Goal: Task Accomplishment & Management: Manage account settings

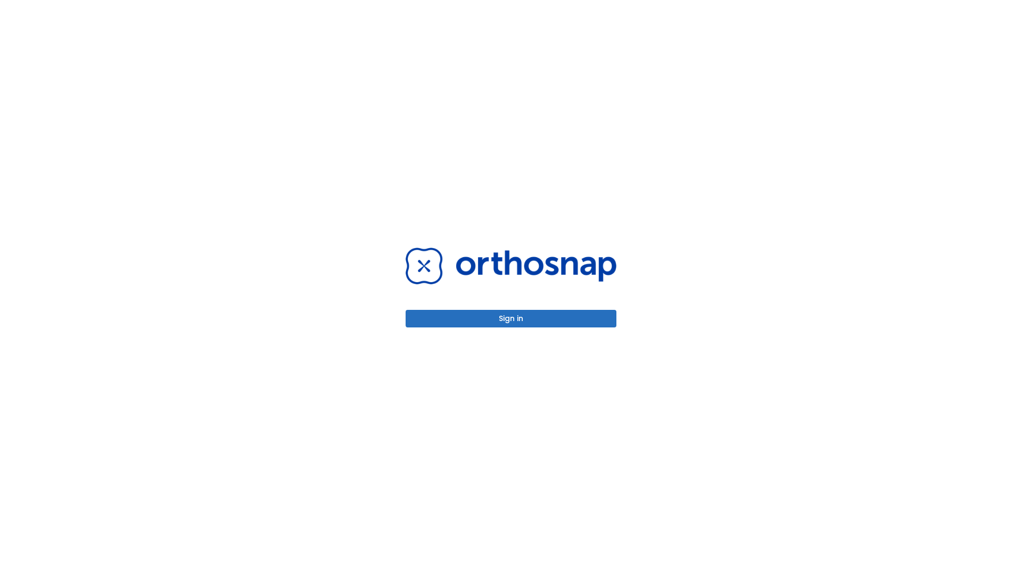
click at [511, 318] on button "Sign in" at bounding box center [511, 319] width 211 height 18
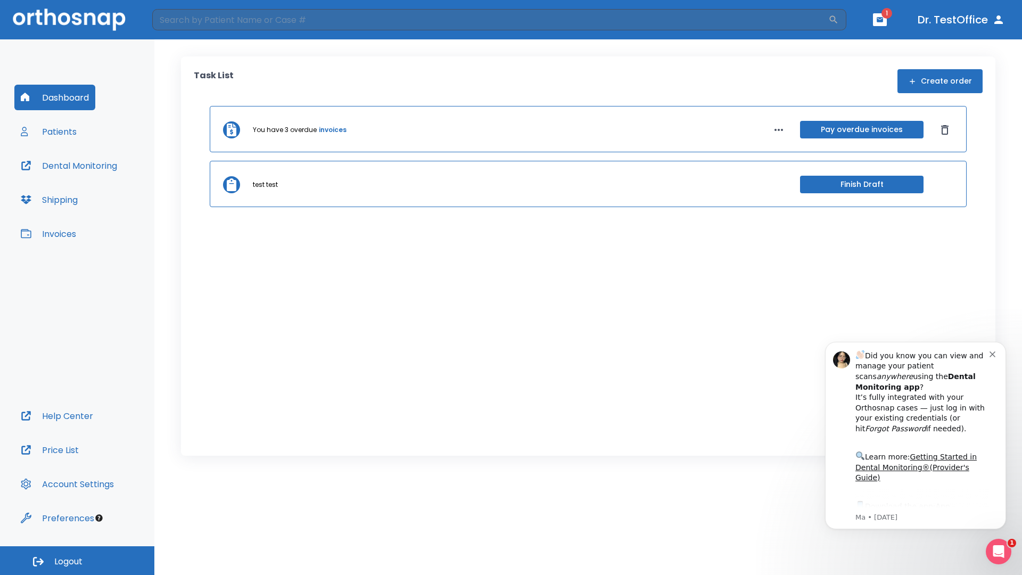
click at [77, 560] on span "Logout" at bounding box center [68, 562] width 28 height 12
